Goal: Task Accomplishment & Management: Manage account settings

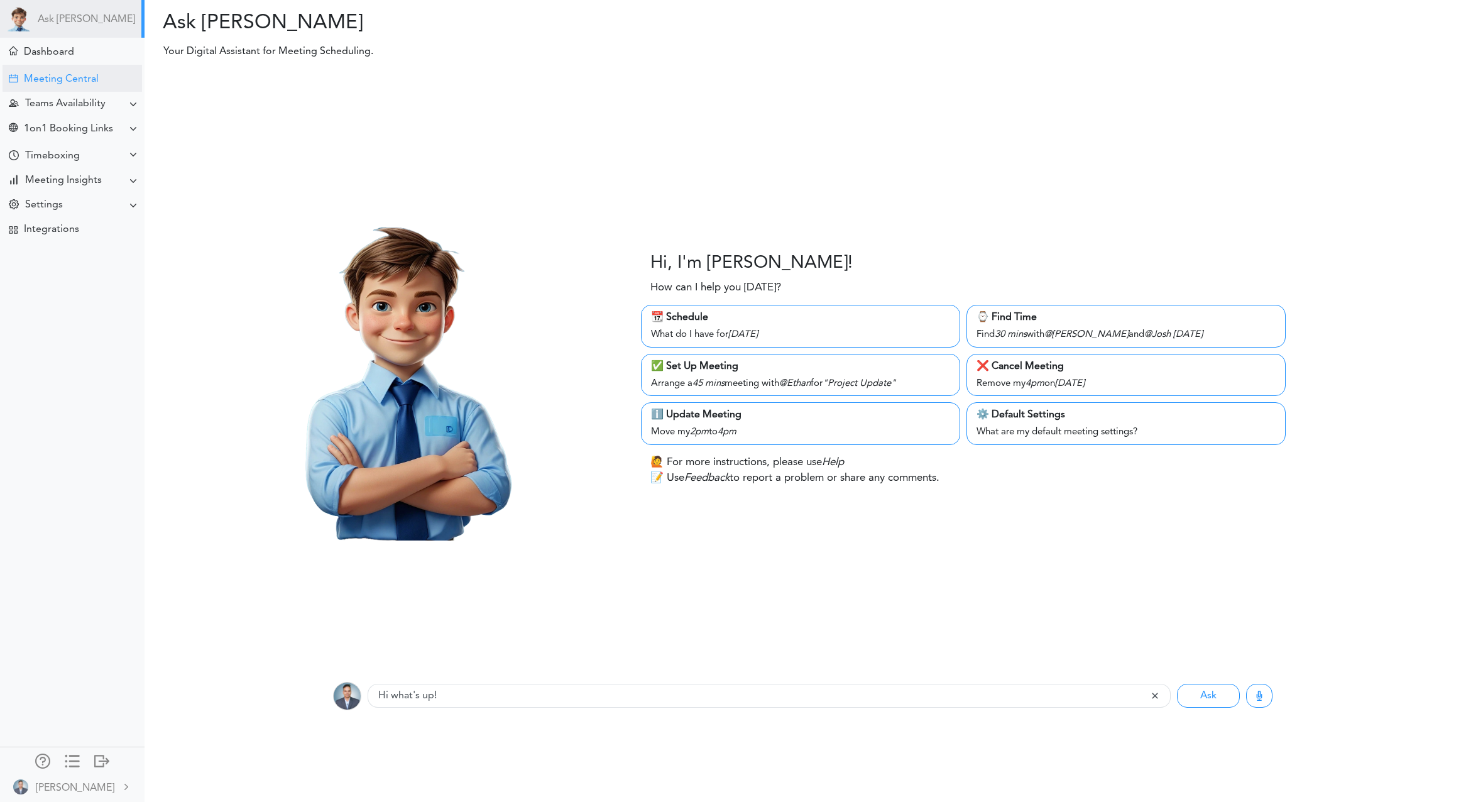
click at [55, 77] on div "Meeting Central" at bounding box center [61, 80] width 75 height 12
click at [51, 48] on div "Dashboard" at bounding box center [49, 53] width 50 height 12
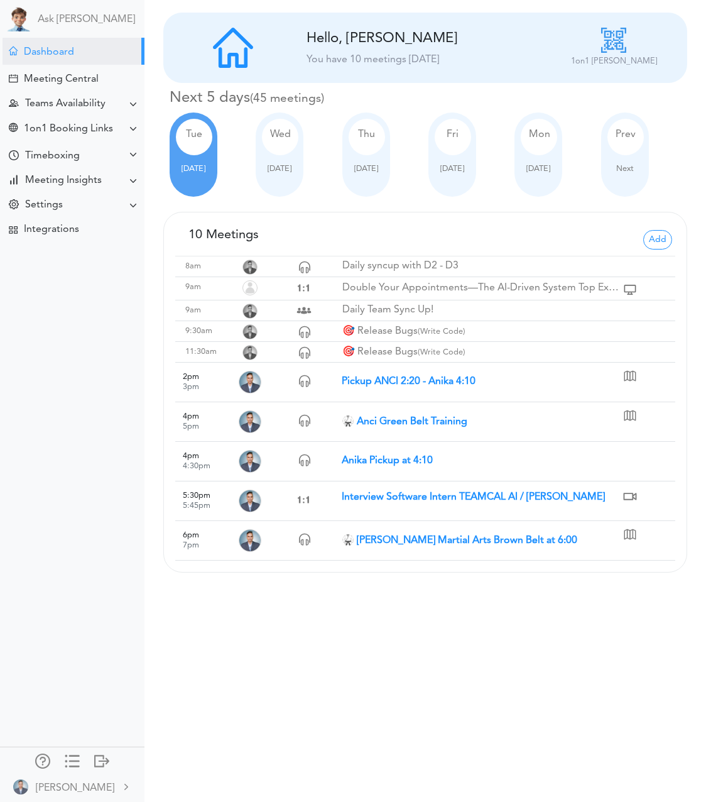
click at [283, 173] on div "Wed Oct 01" at bounding box center [280, 154] width 48 height 84
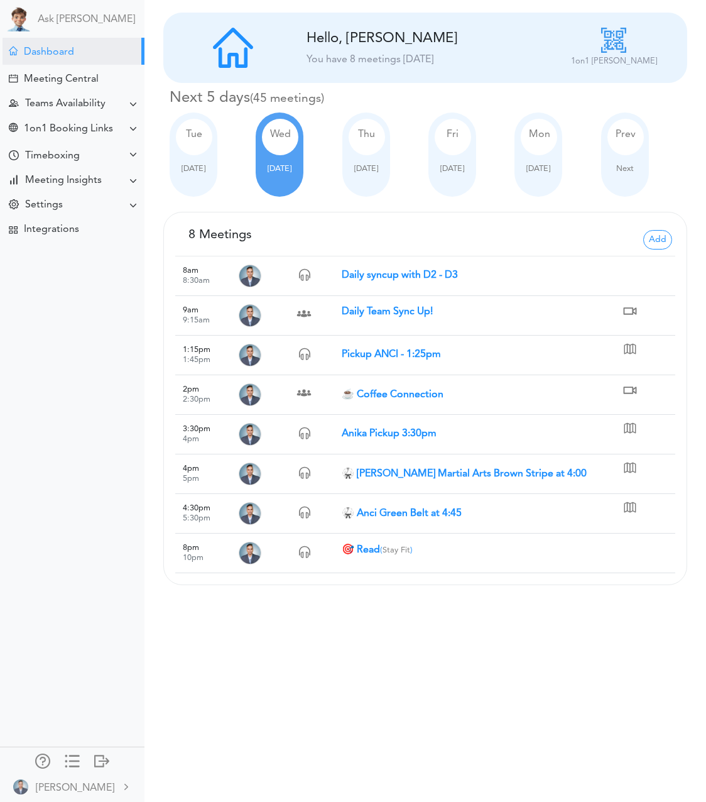
click at [195, 140] on div "Tue" at bounding box center [194, 137] width 36 height 36
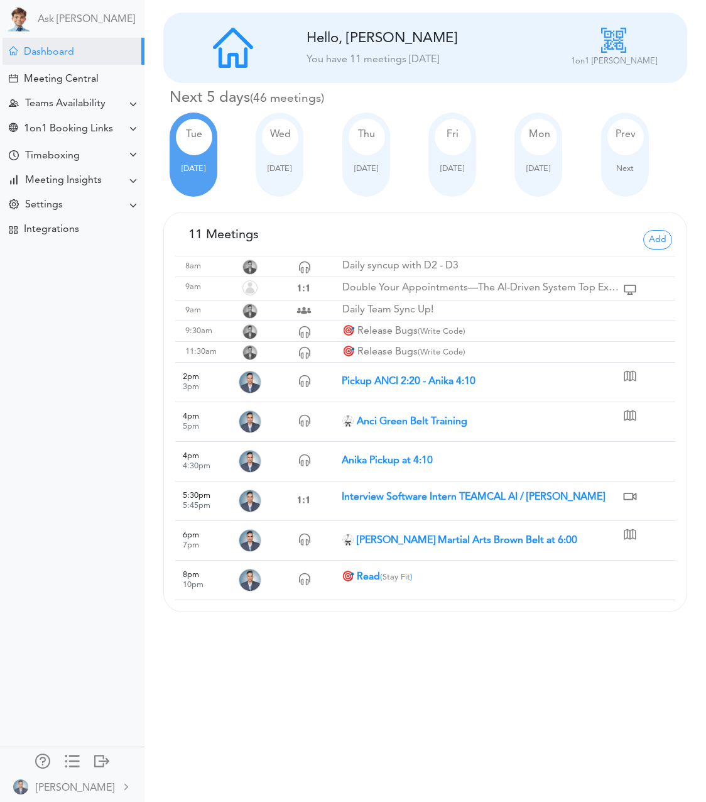
click at [364, 577] on strong "🎯 Read ( Stay Fit )" at bounding box center [377, 577] width 71 height 10
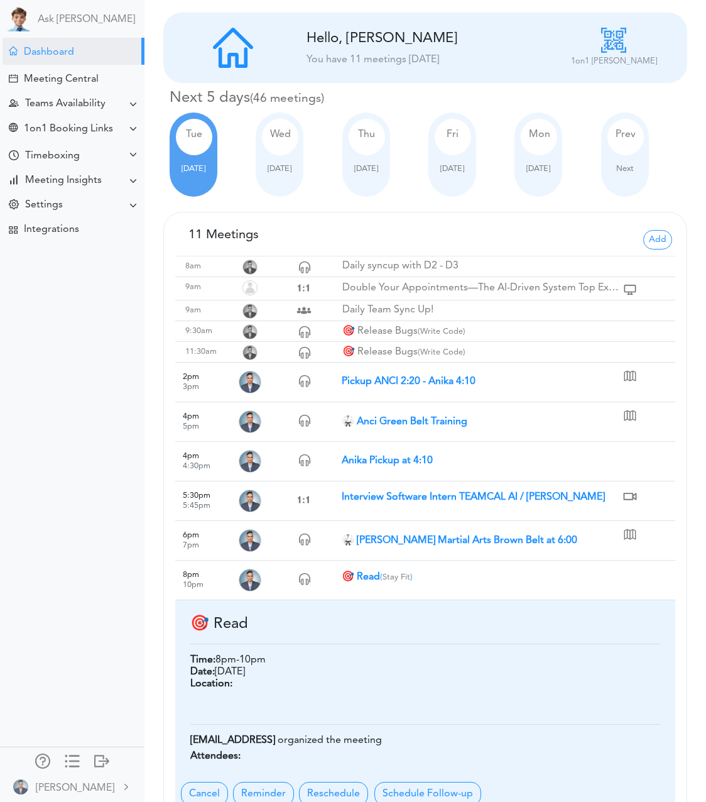
scroll to position [56, 0]
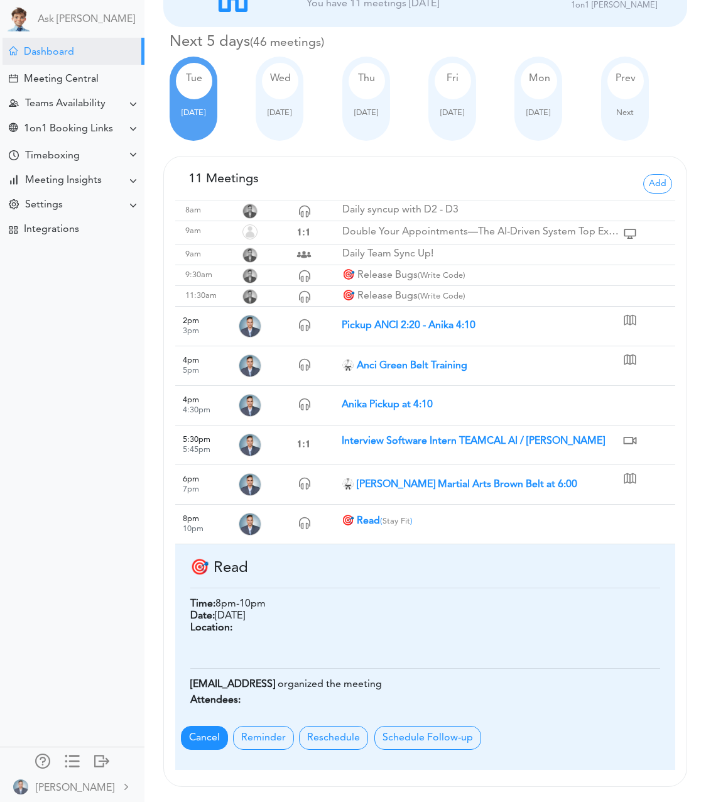
click at [192, 742] on span "Cancel" at bounding box center [204, 738] width 47 height 24
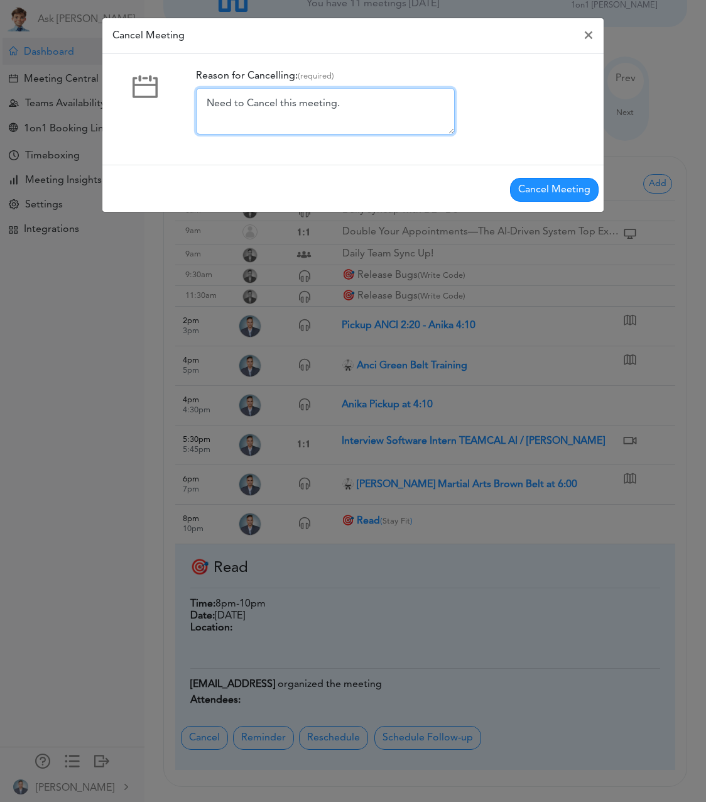
click at [379, 104] on textarea "Need to Cancel this meeting." at bounding box center [325, 111] width 259 height 47
type textarea "Need to Cancel this meeting PROD."
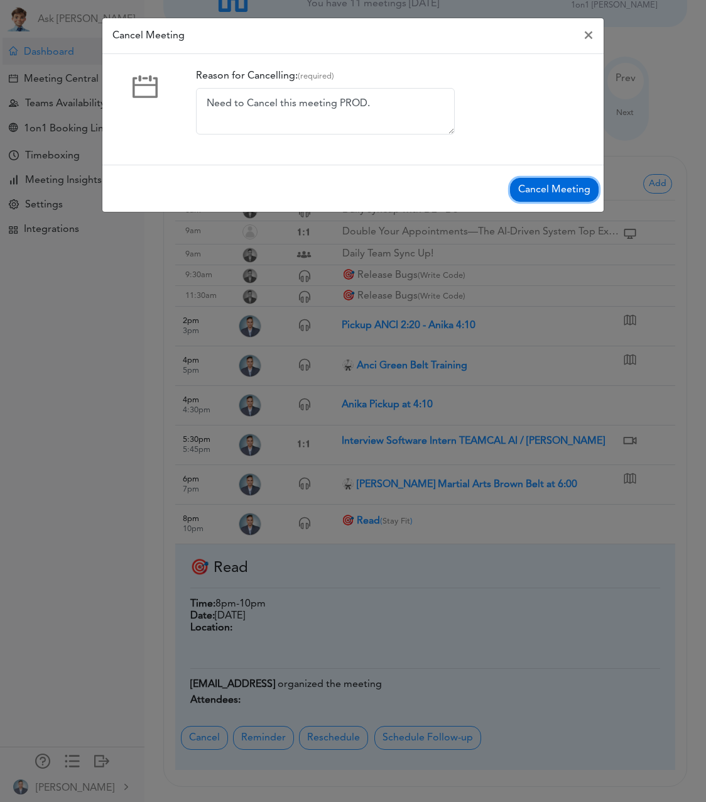
click at [554, 197] on button "Cancel Meeting" at bounding box center [554, 190] width 89 height 24
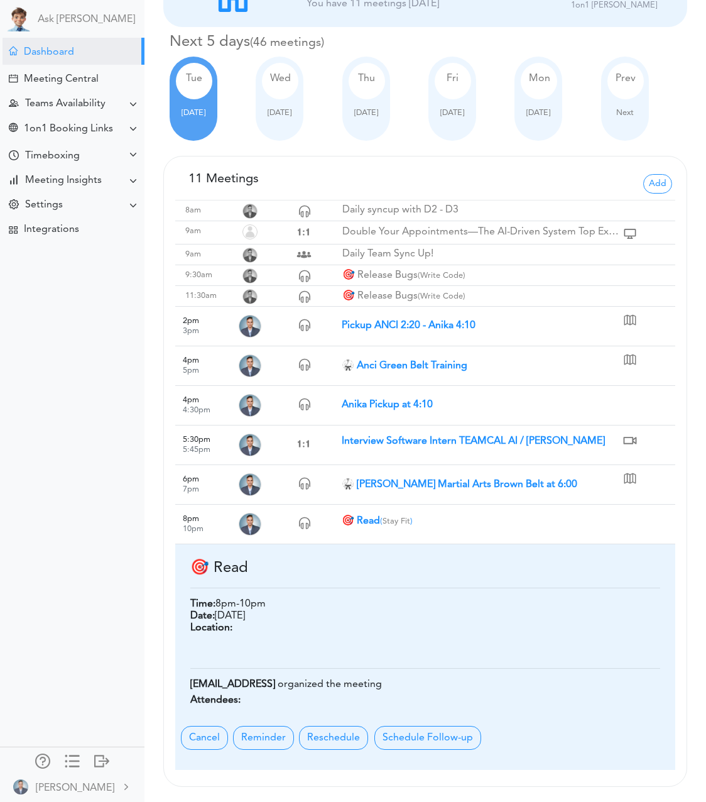
scroll to position [0, 0]
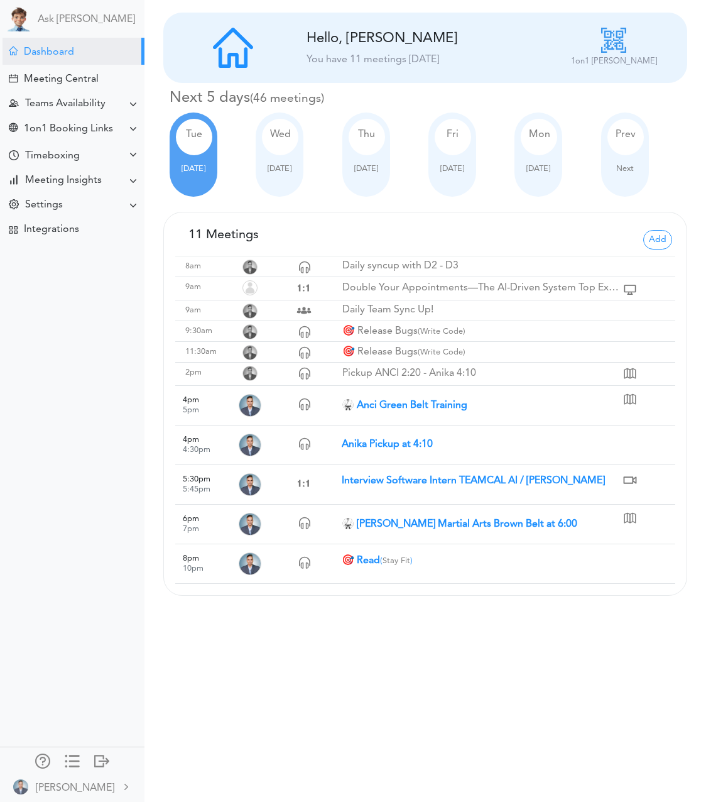
drag, startPoint x: 359, startPoint y: 557, endPoint x: 387, endPoint y: 11, distance: 546.9
click at [358, 558] on strong "🎯 Read ( Stay Fit )" at bounding box center [377, 561] width 71 height 10
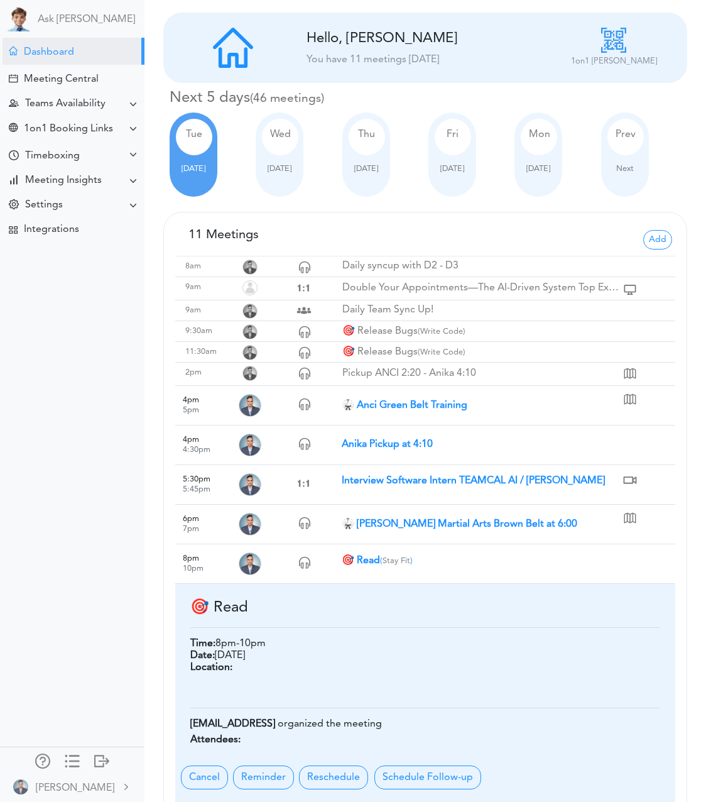
scroll to position [40, 0]
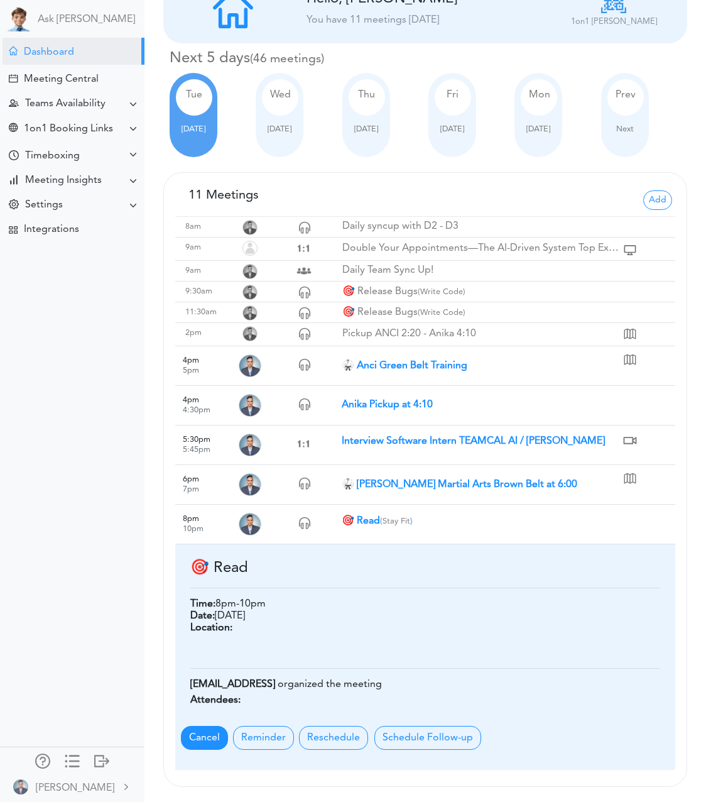
click at [204, 730] on span "Cancel" at bounding box center [204, 738] width 47 height 24
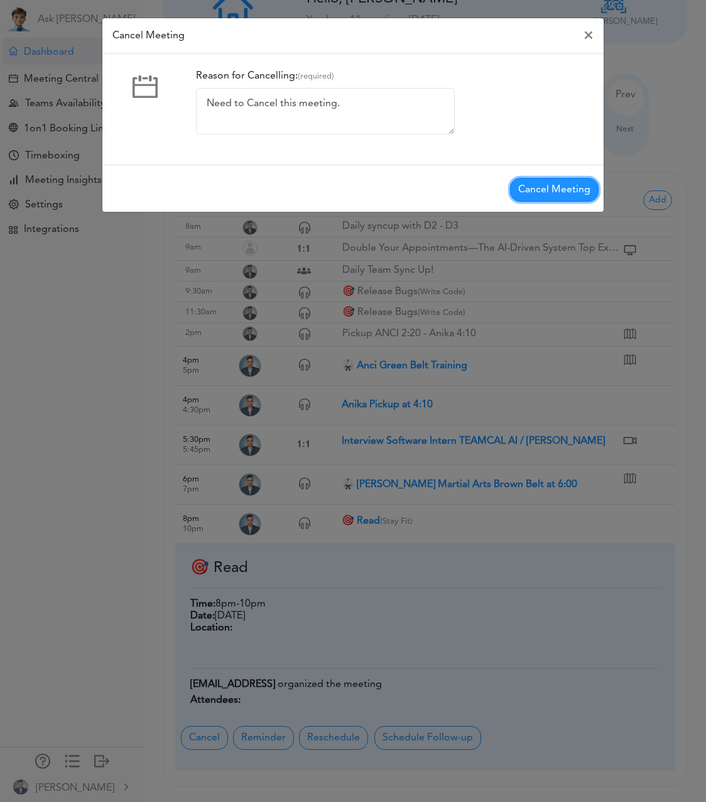
click at [551, 185] on button "Cancel Meeting" at bounding box center [554, 190] width 89 height 24
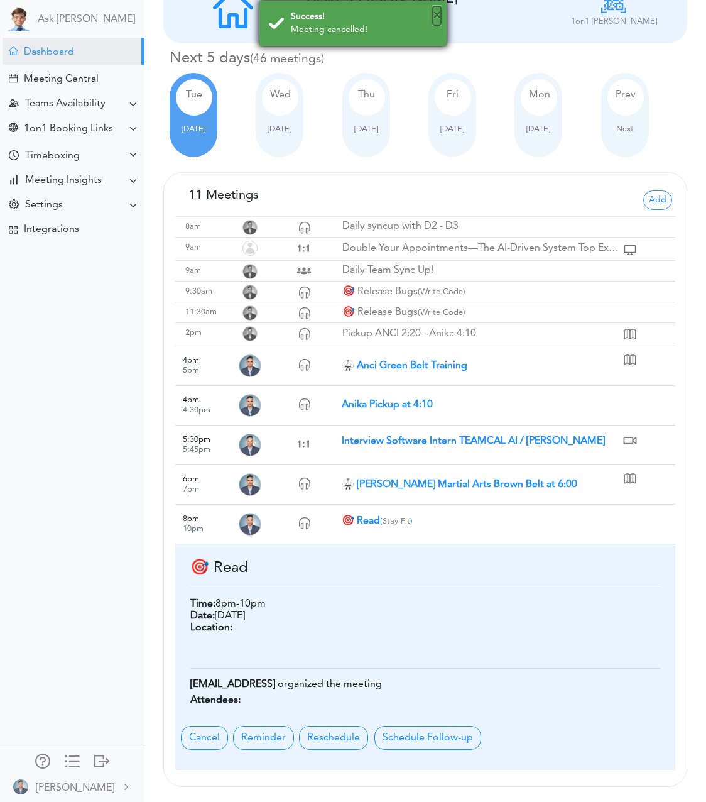
click at [436, 18] on button "×" at bounding box center [437, 15] width 8 height 19
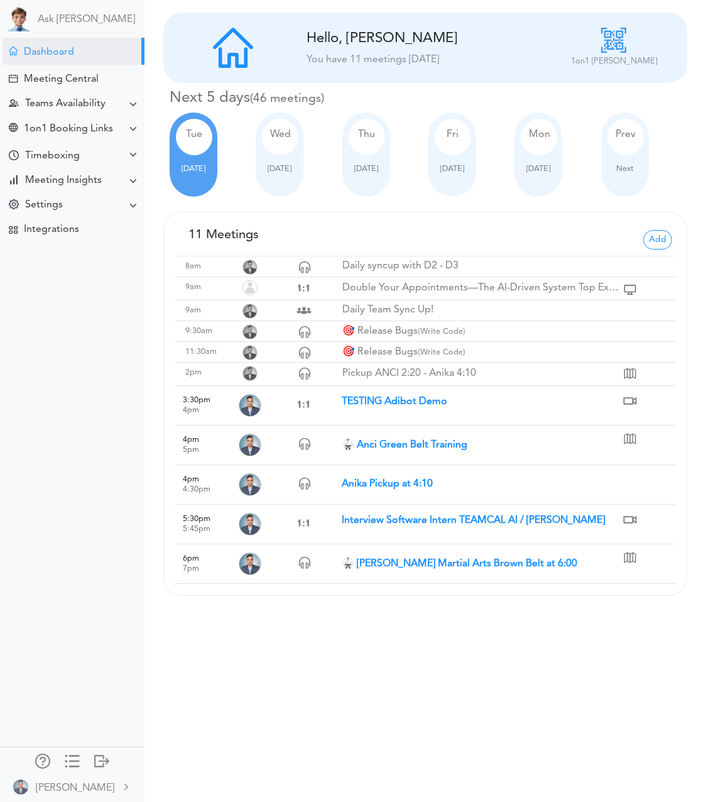
click at [410, 400] on strong "TESTING Adibot Demo" at bounding box center [395, 402] width 106 height 10
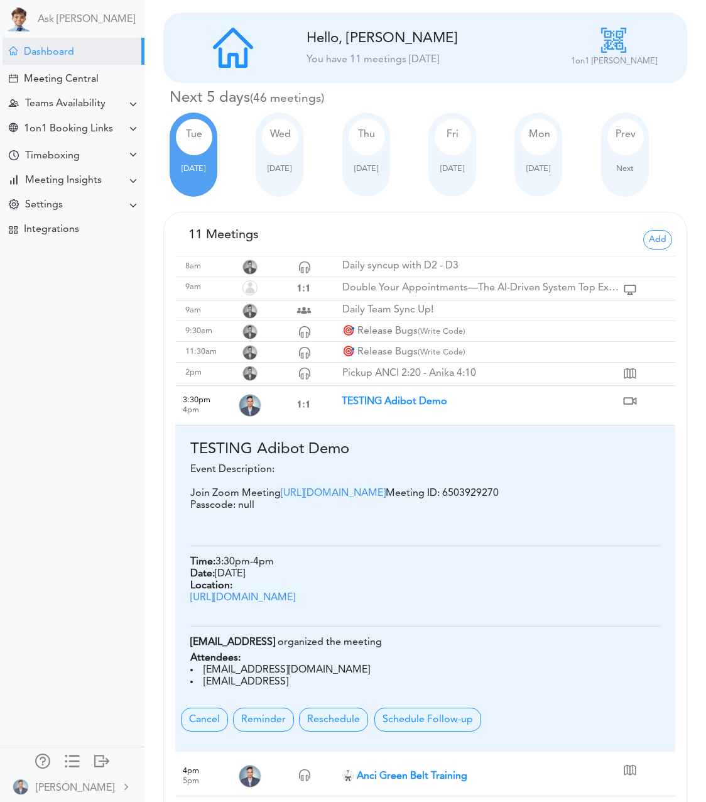
scroll to position [188, 0]
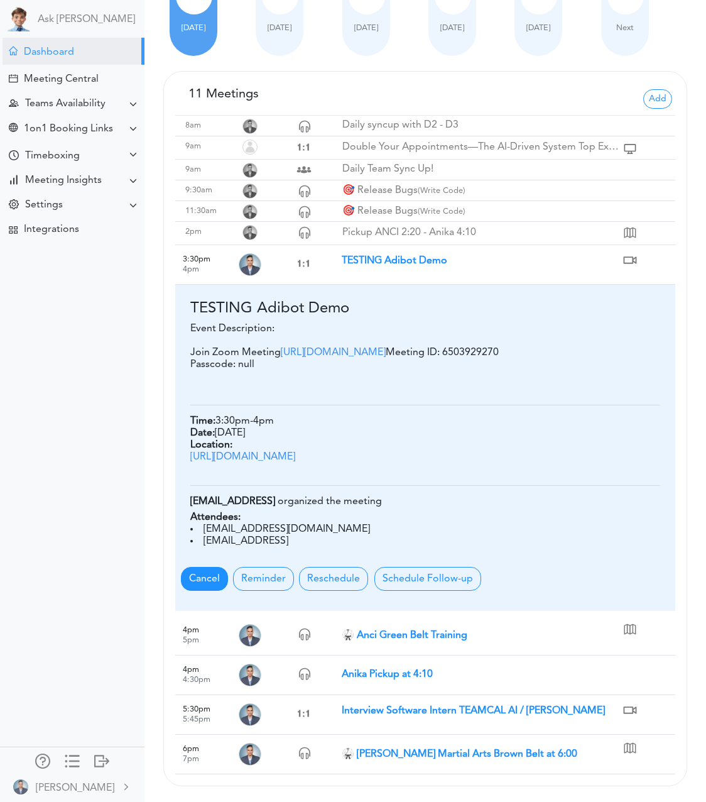
click at [198, 579] on span "Cancel" at bounding box center [204, 579] width 47 height 24
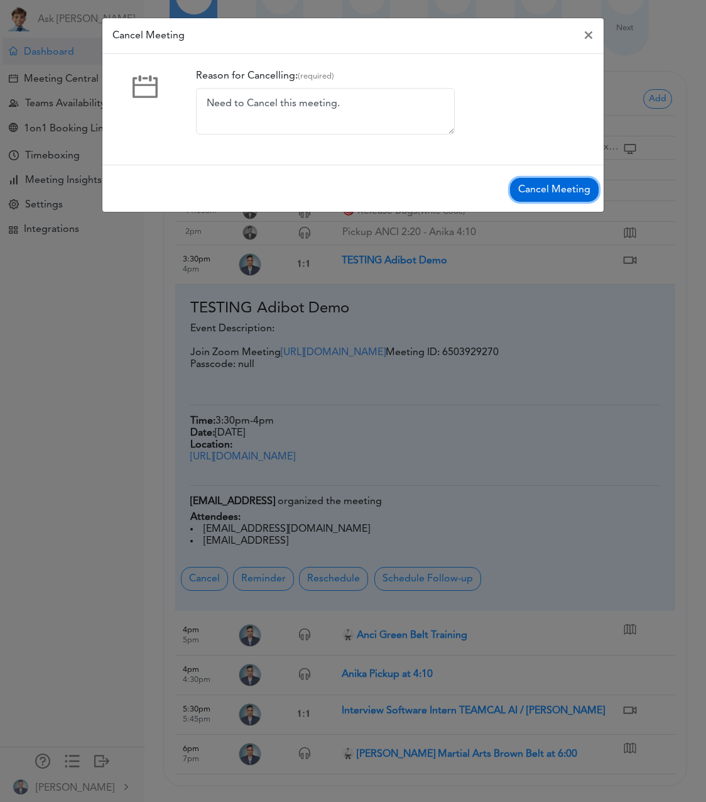
click at [539, 183] on button "Cancel Meeting" at bounding box center [554, 190] width 89 height 24
